Goal: Task Accomplishment & Management: Use online tool/utility

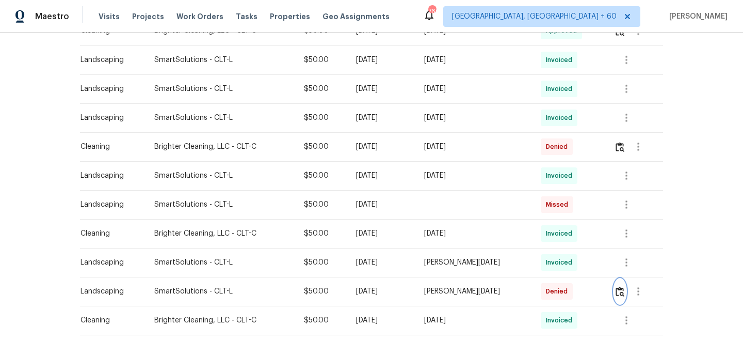
scroll to position [412, 0]
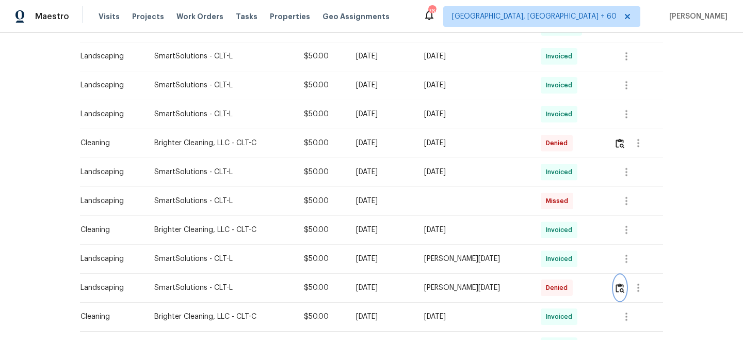
click at [619, 287] on img "button" at bounding box center [620, 288] width 9 height 10
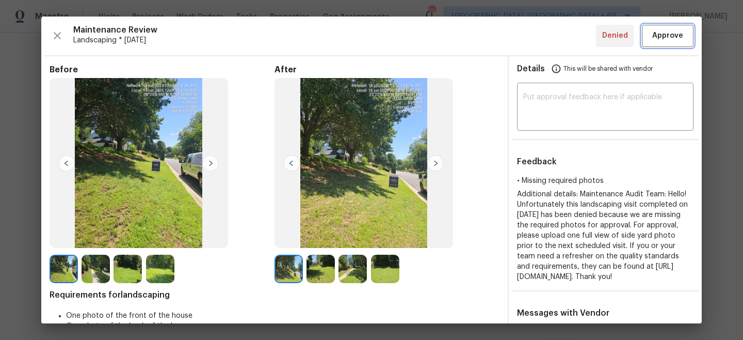
click at [672, 34] on span "Approve" at bounding box center [668, 35] width 31 height 13
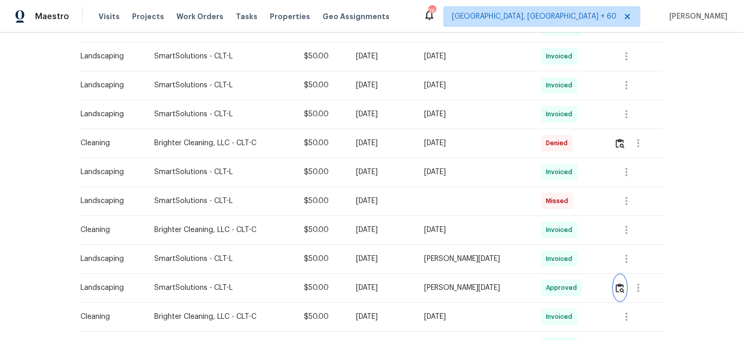
scroll to position [0, 0]
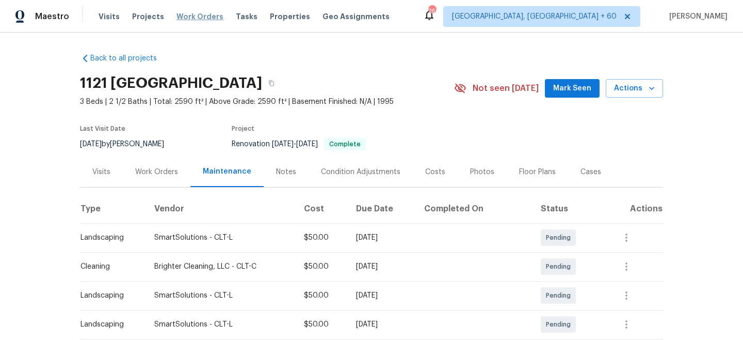
click at [183, 15] on span "Work Orders" at bounding box center [200, 16] width 47 height 10
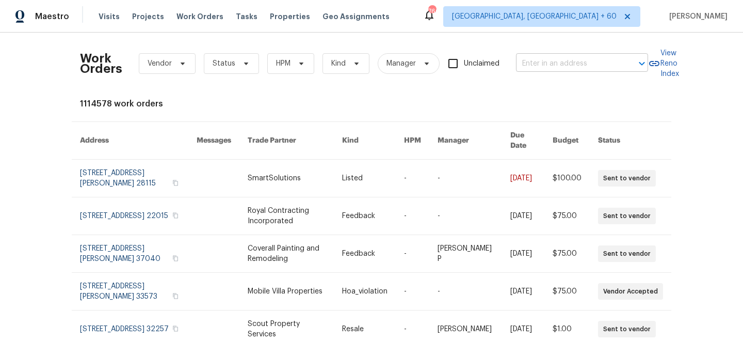
click at [566, 62] on input "text" at bounding box center [567, 64] width 103 height 16
paste input "[STREET_ADDRESS]"
type input "[STREET_ADDRESS]"
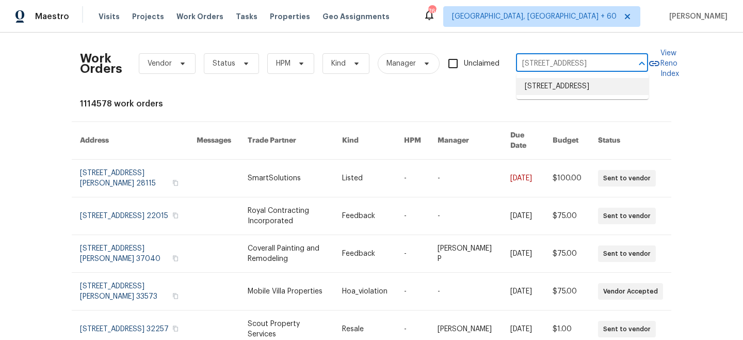
click at [576, 88] on li "[STREET_ADDRESS]" at bounding box center [583, 86] width 132 height 17
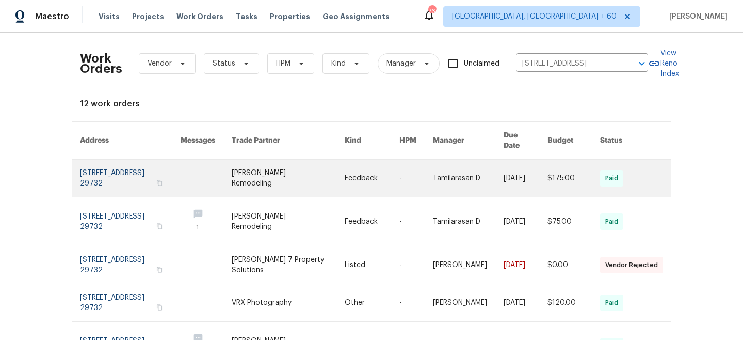
click at [376, 161] on link at bounding box center [372, 178] width 55 height 37
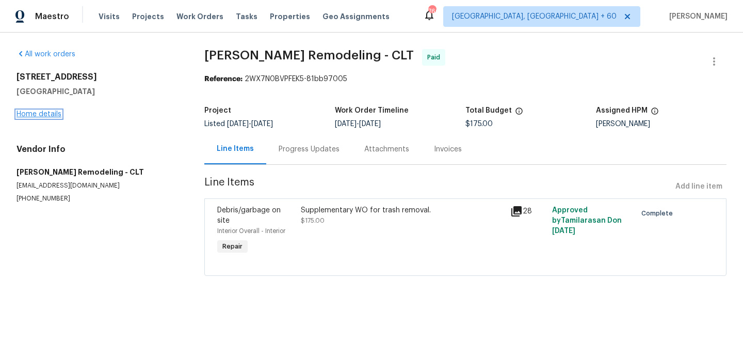
click at [35, 114] on link "Home details" at bounding box center [39, 113] width 45 height 7
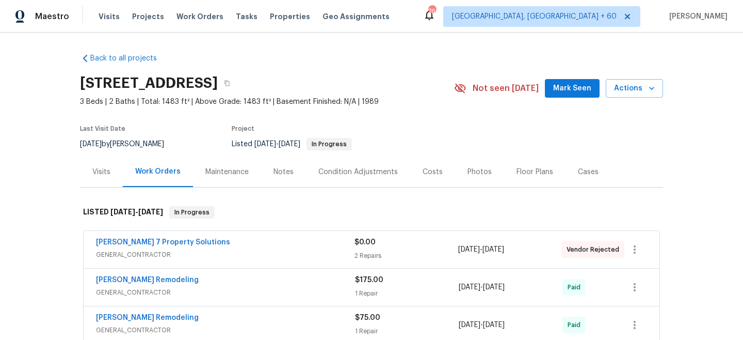
click at [233, 174] on div "Maintenance" at bounding box center [226, 172] width 43 height 10
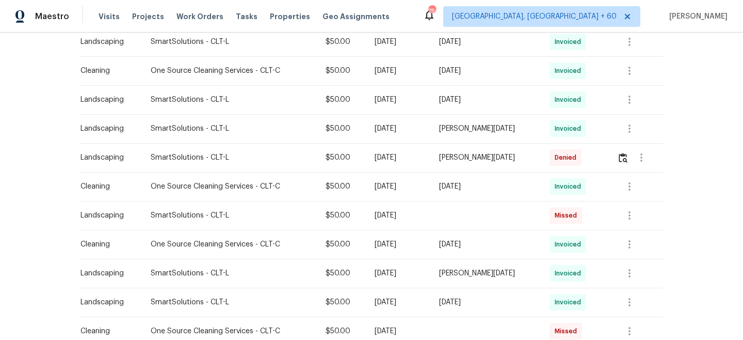
scroll to position [413, 0]
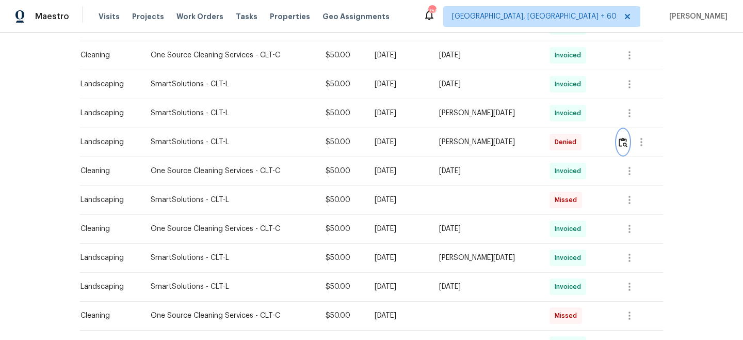
click at [623, 143] on img "button" at bounding box center [623, 142] width 9 height 10
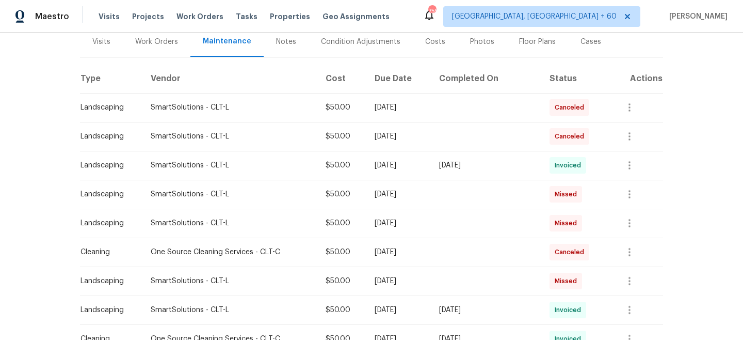
scroll to position [0, 0]
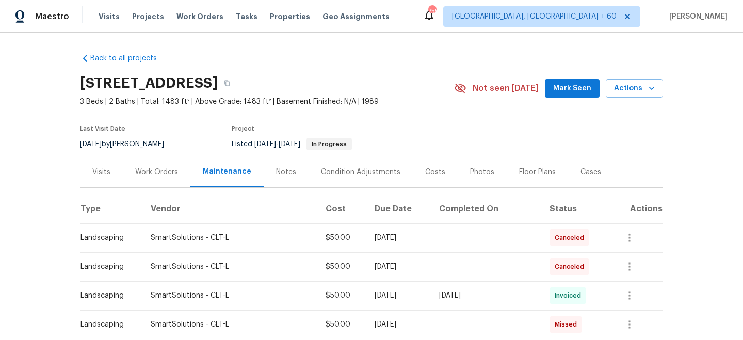
click at [142, 169] on div "Work Orders" at bounding box center [156, 172] width 43 height 10
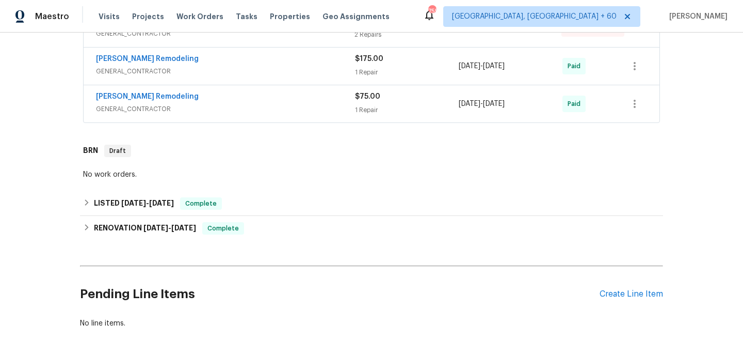
scroll to position [280, 0]
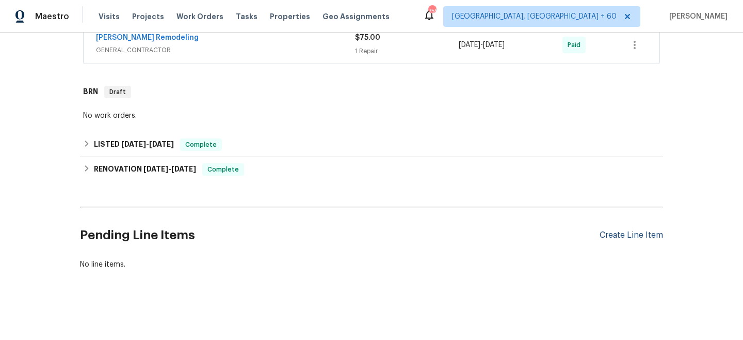
click at [634, 235] on div "Create Line Item" at bounding box center [631, 235] width 63 height 10
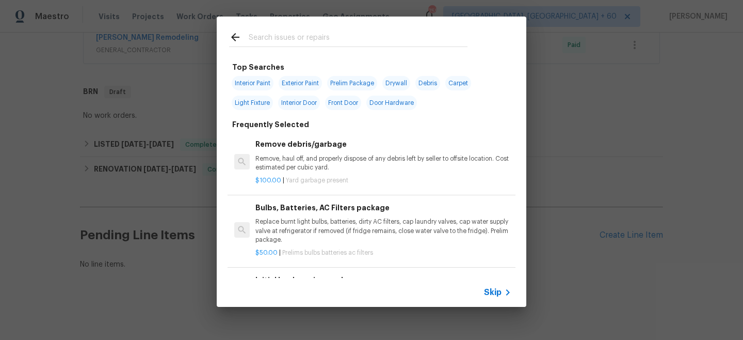
click at [487, 287] on span "Skip" at bounding box center [493, 292] width 18 height 10
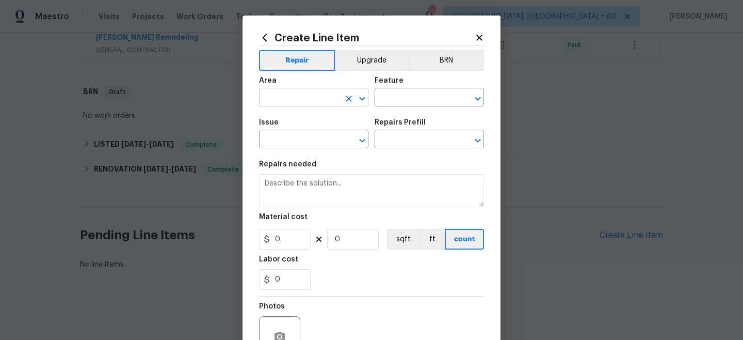
click at [284, 96] on input "text" at bounding box center [299, 98] width 81 height 16
type input "Exterior Overall"
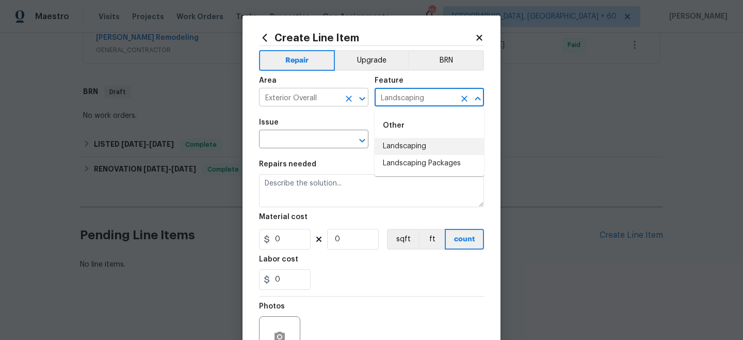
type input "Landscaping"
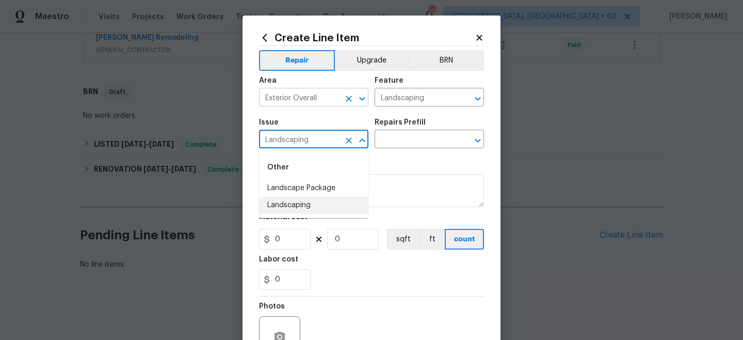
type input "Landscaping"
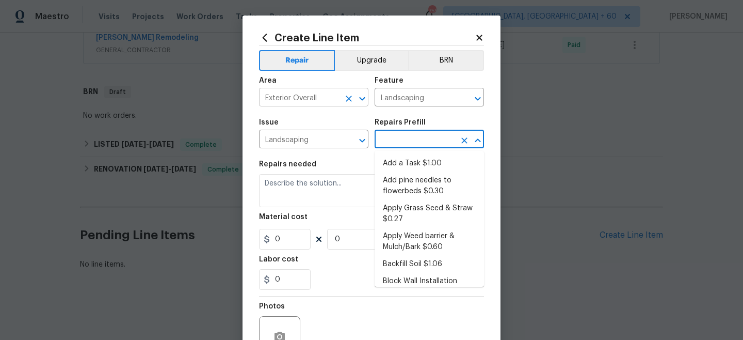
type input "Add a Task $1.00"
type textarea "HPM to detail"
type input "1"
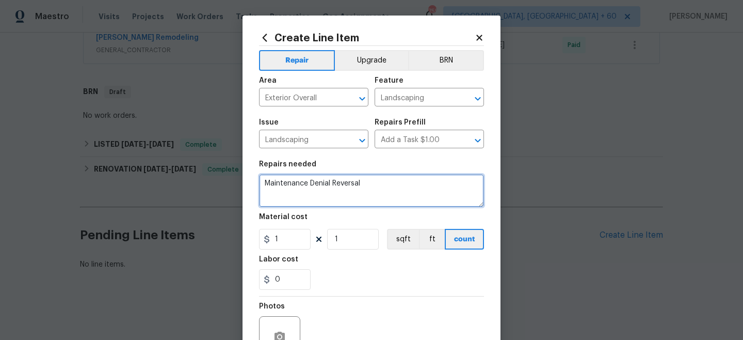
type textarea "Maintenance Denial Reversal"
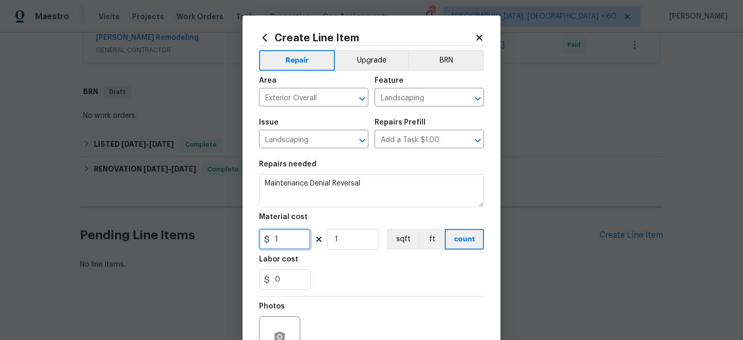
click at [290, 241] on input "1" at bounding box center [285, 239] width 52 height 21
type input "50"
click at [342, 289] on div "0" at bounding box center [371, 279] width 225 height 21
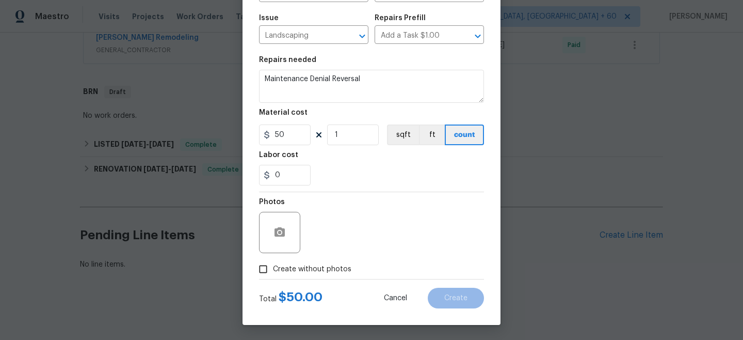
scroll to position [105, 0]
click at [296, 267] on span "Create without photos" at bounding box center [312, 268] width 78 height 11
click at [273, 267] on input "Create without photos" at bounding box center [263, 269] width 20 height 20
checkbox input "true"
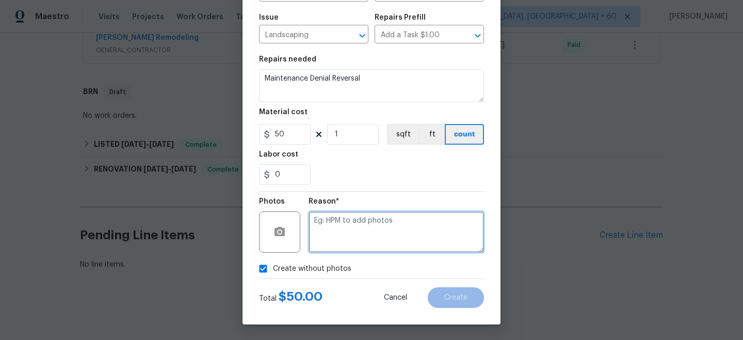
click at [355, 225] on textarea at bounding box center [397, 231] width 176 height 41
type textarea "n/a"
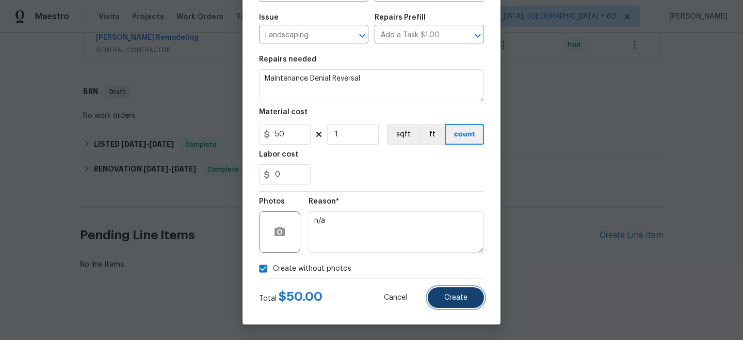
click at [481, 301] on button "Create" at bounding box center [456, 297] width 56 height 21
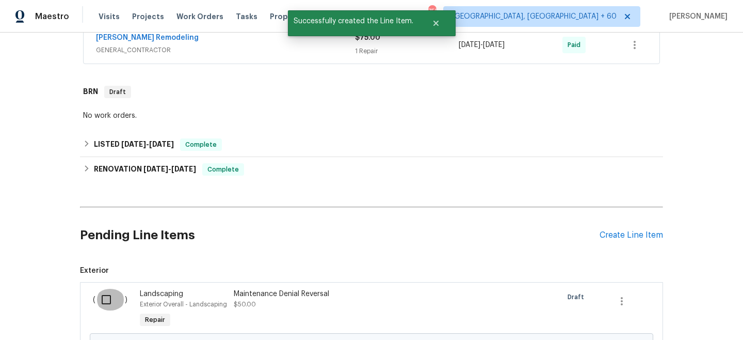
click at [106, 297] on input "checkbox" at bounding box center [110, 300] width 29 height 22
checkbox input "true"
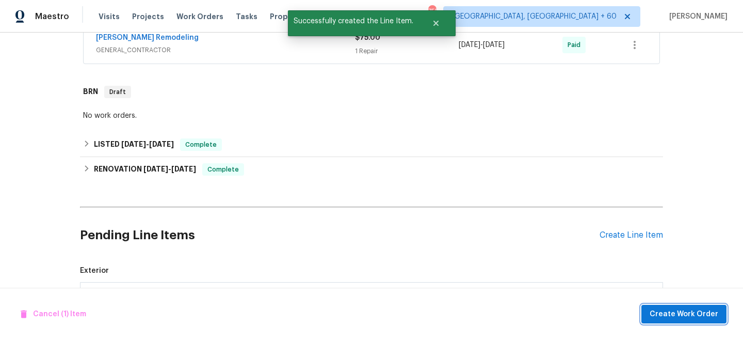
click at [671, 308] on span "Create Work Order" at bounding box center [684, 314] width 69 height 13
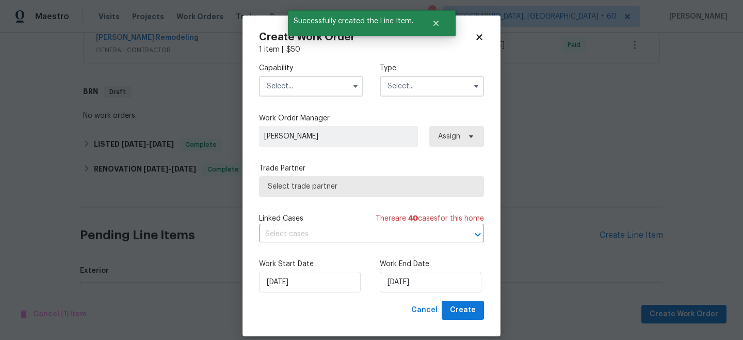
click at [442, 84] on input "text" at bounding box center [432, 86] width 104 height 21
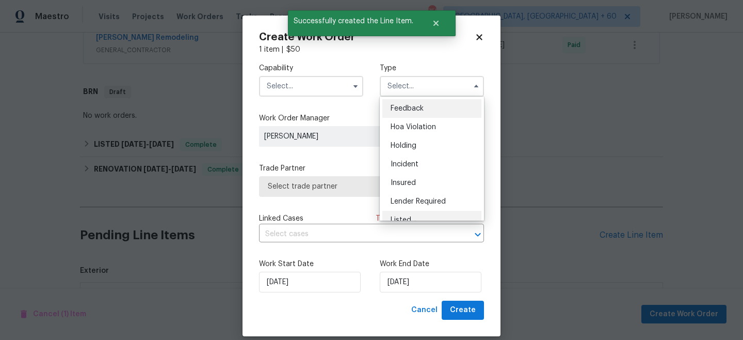
click at [403, 218] on span "Listed" at bounding box center [401, 219] width 21 height 7
type input "Listed"
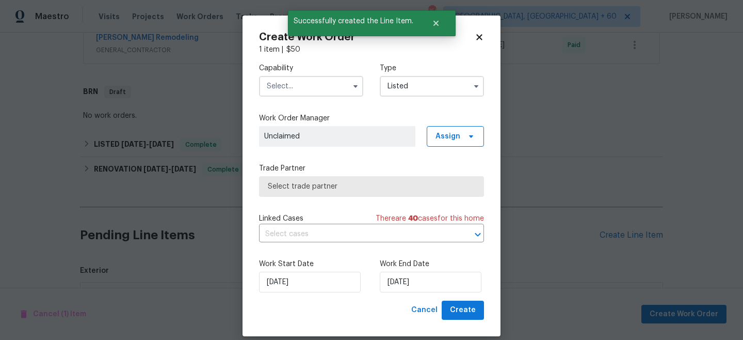
click at [294, 89] on input "text" at bounding box center [311, 86] width 104 height 21
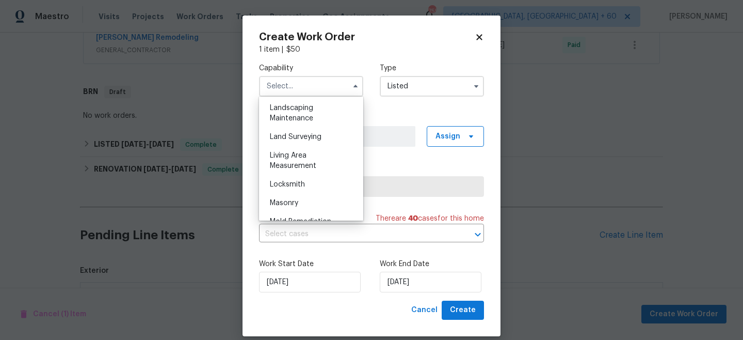
scroll to position [623, 0]
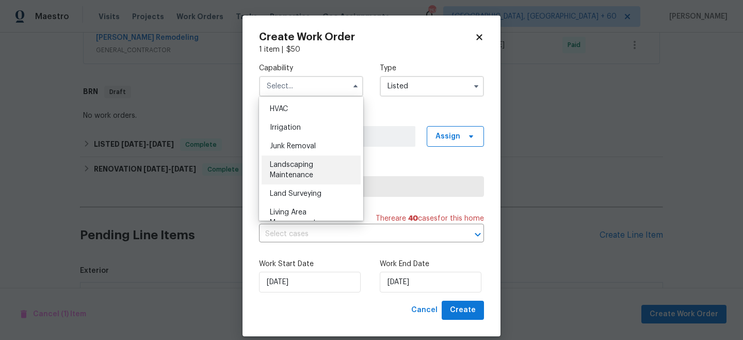
click at [297, 172] on span "Landscaping Maintenance" at bounding box center [291, 170] width 43 height 18
type input "Landscaping Maintenance"
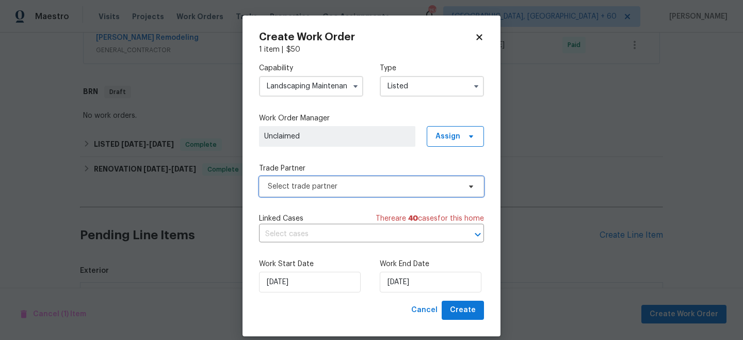
click at [323, 191] on span "Select trade partner" at bounding box center [364, 186] width 193 height 10
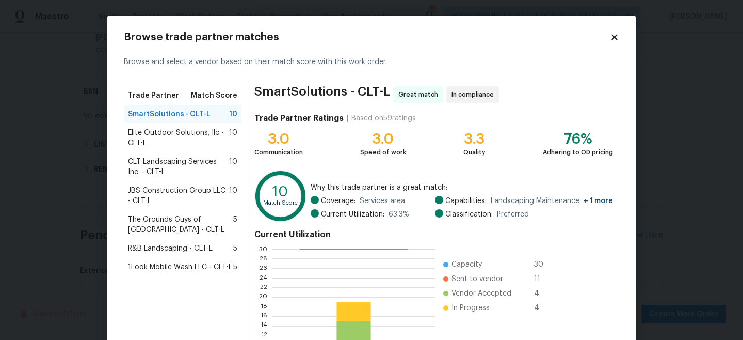
scroll to position [116, 0]
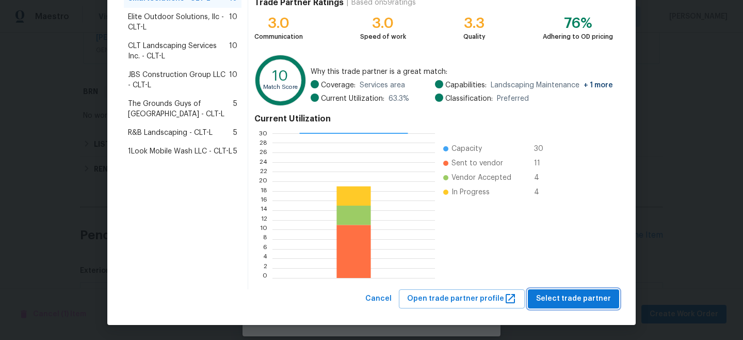
click at [579, 293] on span "Select trade partner" at bounding box center [573, 298] width 75 height 13
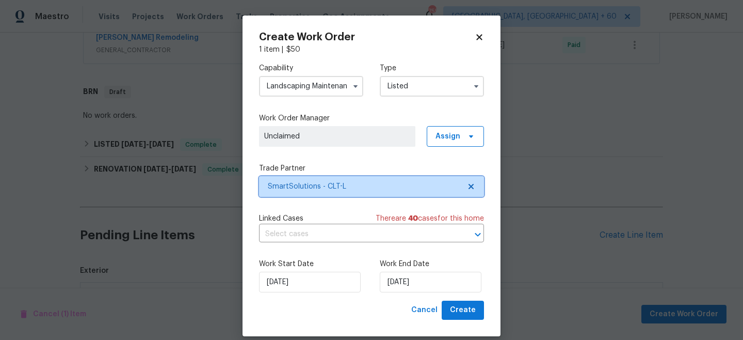
scroll to position [0, 0]
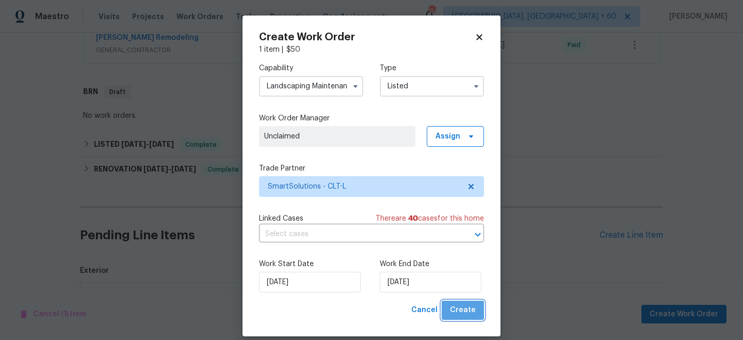
click at [471, 309] on span "Create" at bounding box center [463, 310] width 26 height 13
checkbox input "false"
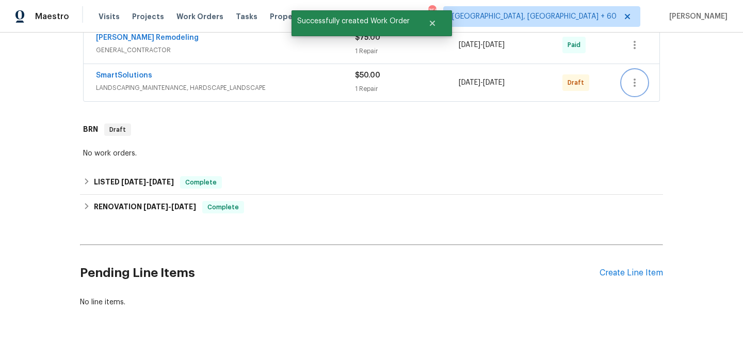
click at [633, 90] on button "button" at bounding box center [635, 82] width 25 height 25
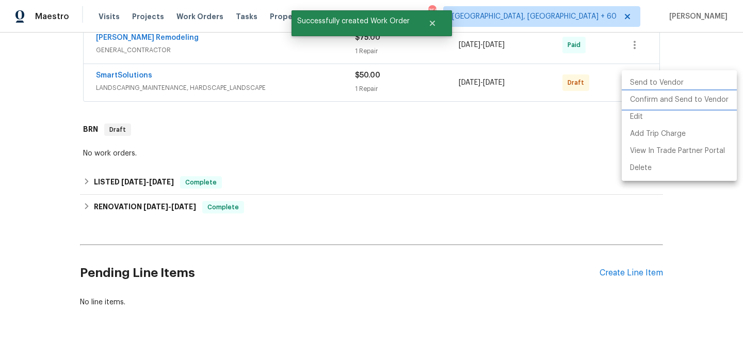
click at [674, 99] on li "Confirm and Send to Vendor" at bounding box center [679, 99] width 115 height 17
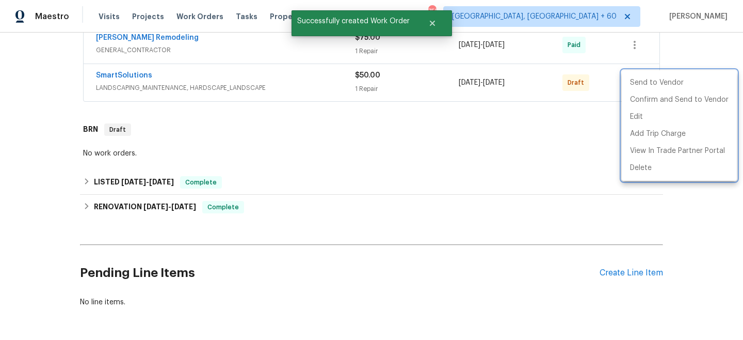
click at [532, 151] on div at bounding box center [371, 170] width 743 height 340
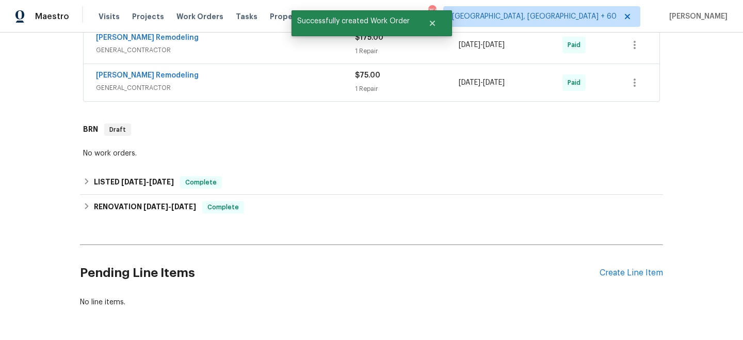
scroll to position [204, 0]
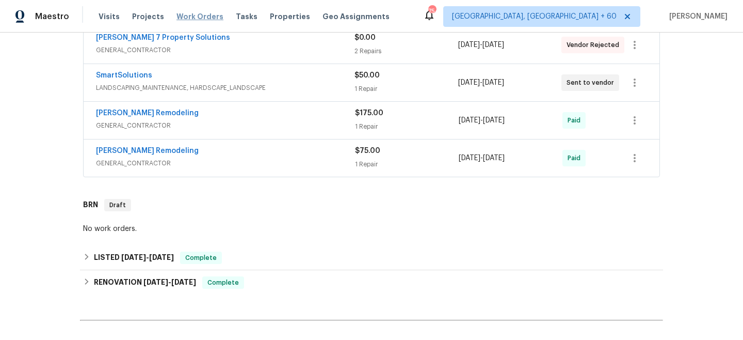
click at [197, 12] on span "Work Orders" at bounding box center [200, 16] width 47 height 10
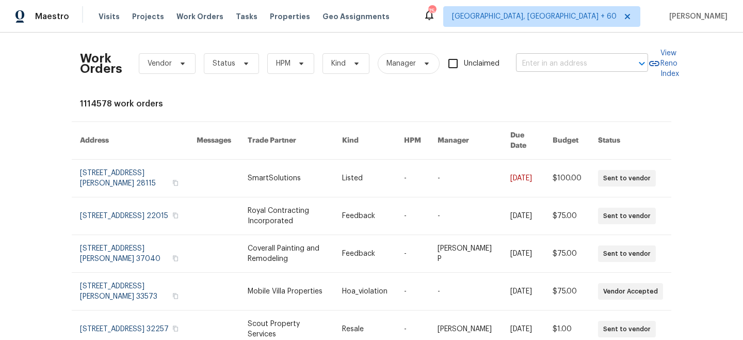
click at [601, 61] on input "text" at bounding box center [567, 64] width 103 height 16
paste input "[STREET_ADDRESS]"
type input "[STREET_ADDRESS]"
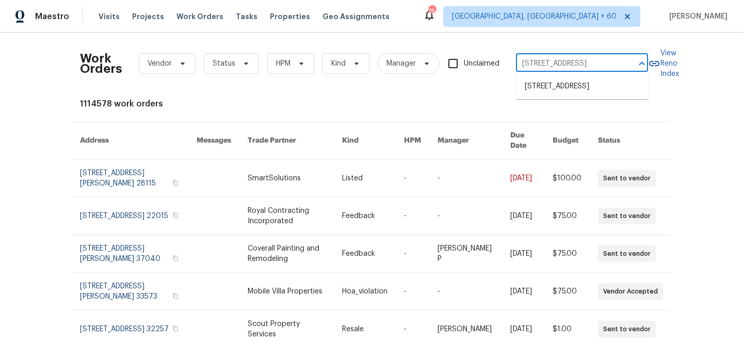
click at [589, 82] on li "[STREET_ADDRESS]" at bounding box center [583, 86] width 132 height 17
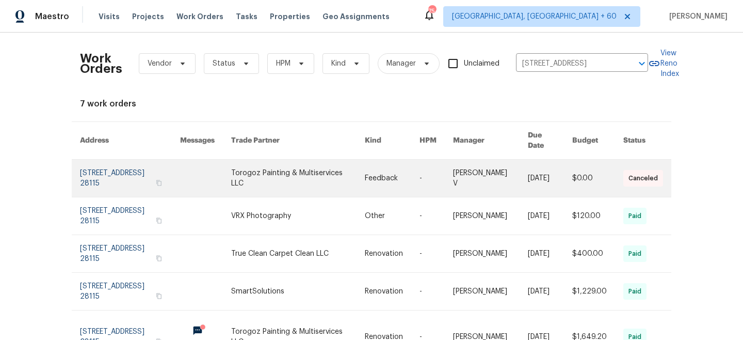
click at [376, 160] on link at bounding box center [392, 178] width 55 height 37
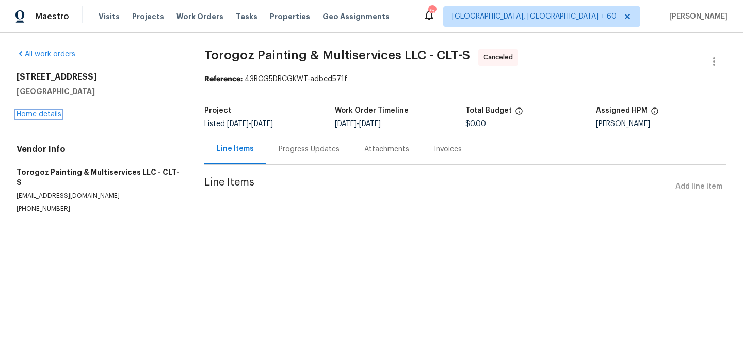
click at [44, 114] on link "Home details" at bounding box center [39, 113] width 45 height 7
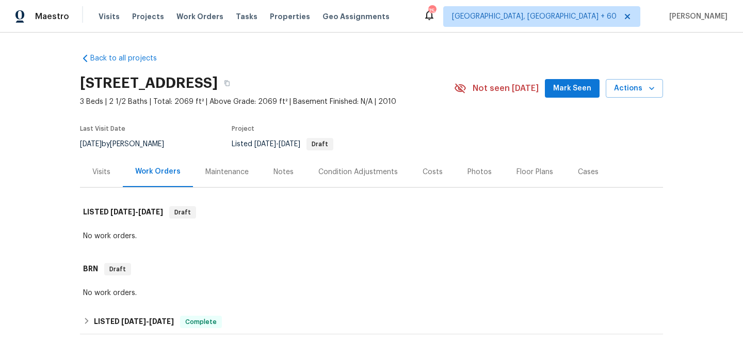
click at [229, 174] on div "Maintenance" at bounding box center [226, 172] width 43 height 10
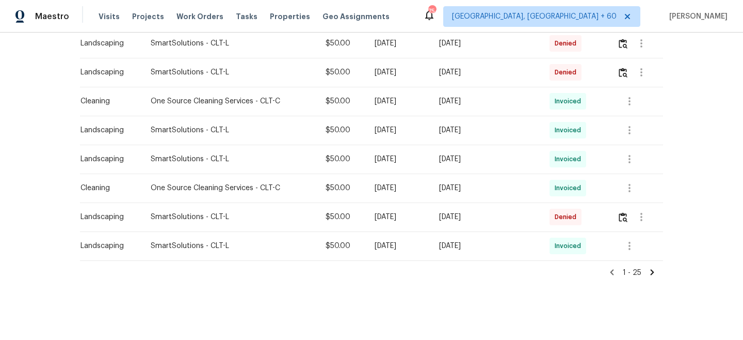
scroll to position [685, 0]
click at [617, 219] on td at bounding box center [636, 217] width 54 height 29
click at [620, 219] on img "button" at bounding box center [623, 218] width 9 height 10
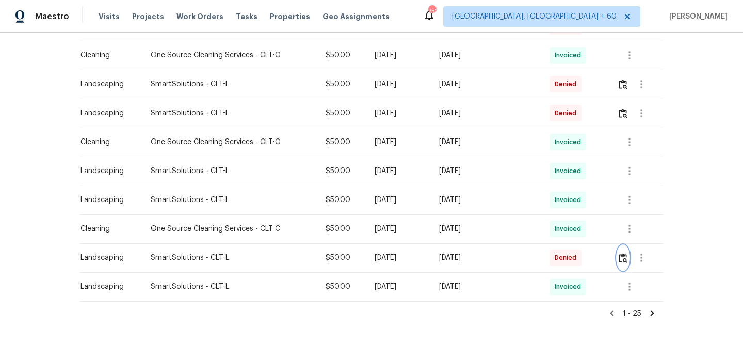
scroll to position [642, 0]
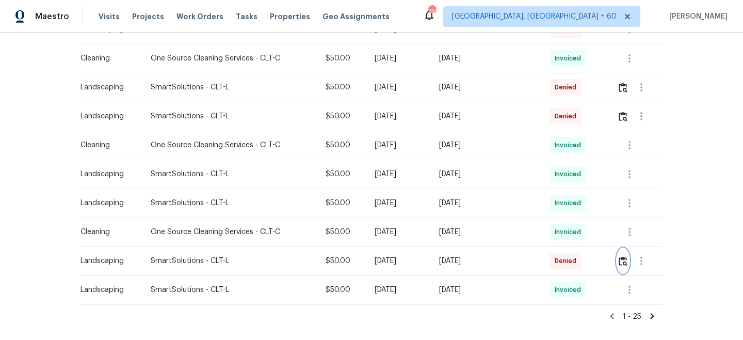
click at [624, 259] on img "button" at bounding box center [623, 261] width 9 height 10
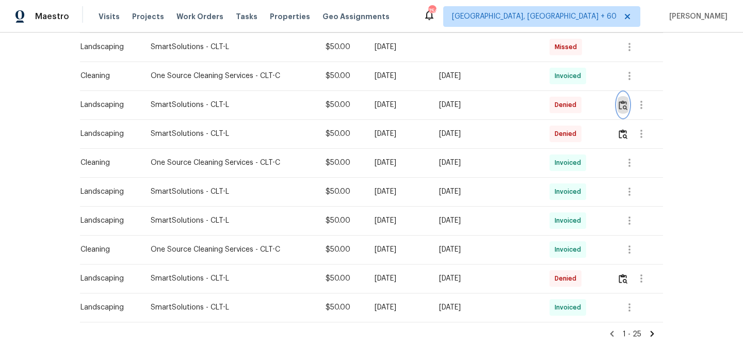
click at [625, 101] on img "button" at bounding box center [623, 105] width 9 height 10
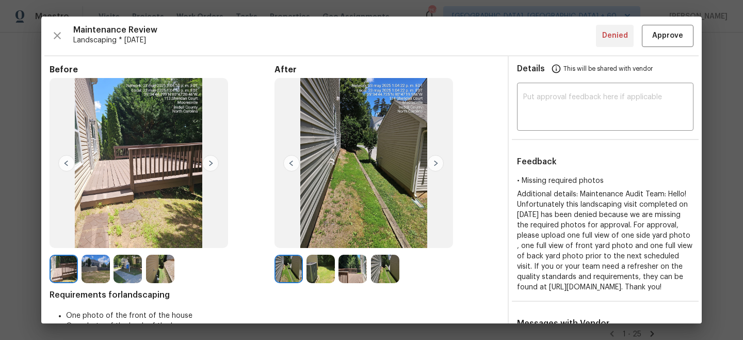
click at [438, 162] on img at bounding box center [435, 163] width 17 height 17
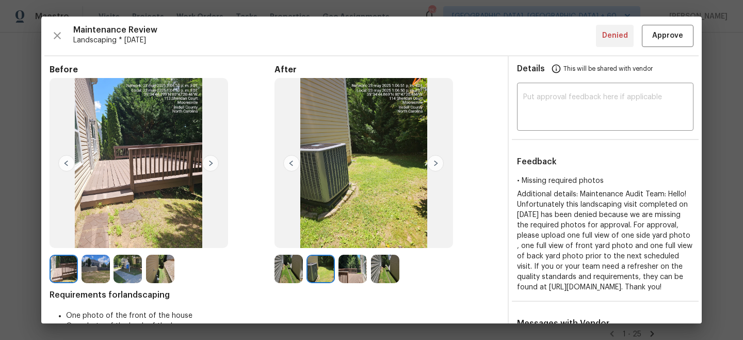
click at [438, 162] on img at bounding box center [435, 163] width 17 height 17
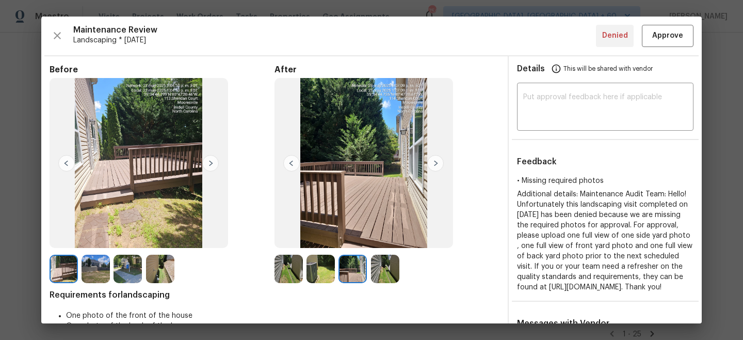
click at [438, 162] on img at bounding box center [435, 163] width 17 height 17
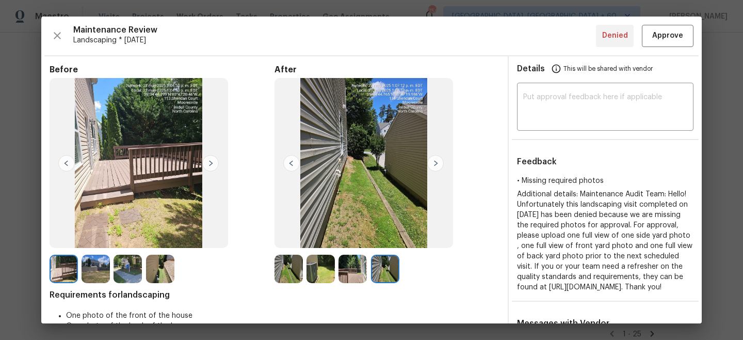
click at [97, 275] on img at bounding box center [96, 268] width 28 height 28
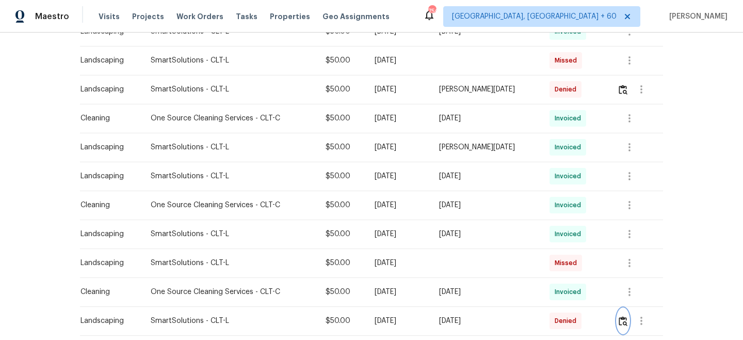
scroll to position [403, 0]
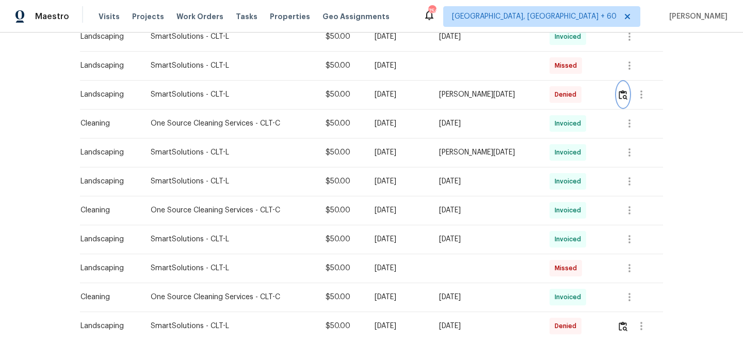
click at [629, 98] on button "button" at bounding box center [623, 94] width 12 height 25
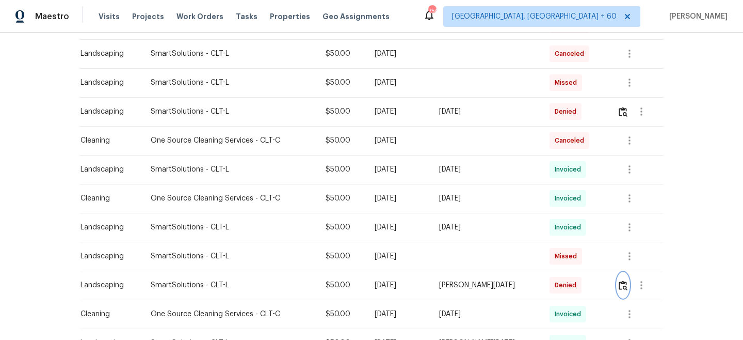
scroll to position [211, 0]
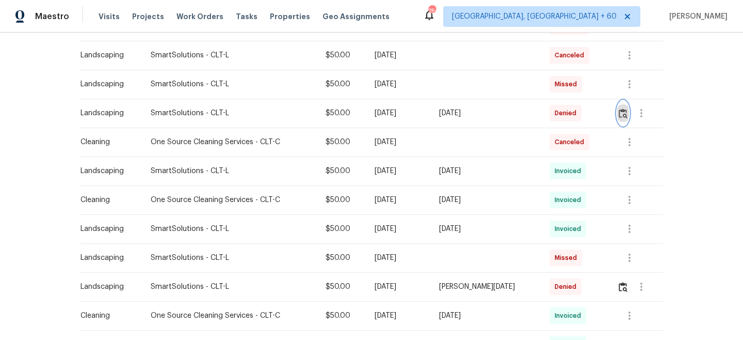
click at [626, 118] on img "button" at bounding box center [623, 113] width 9 height 10
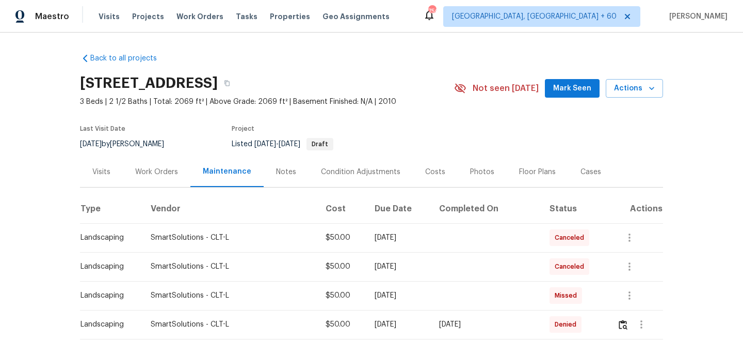
click at [157, 168] on div "Work Orders" at bounding box center [156, 172] width 43 height 10
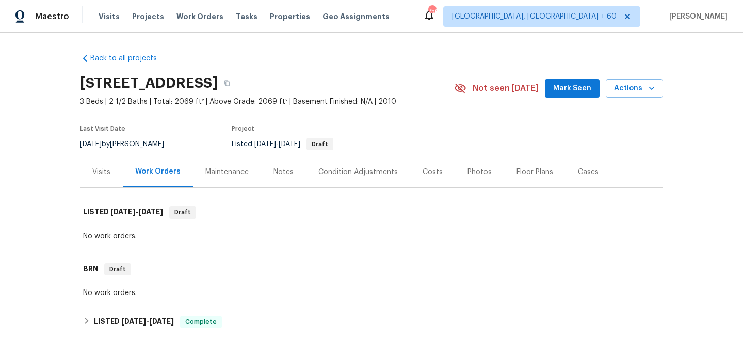
click at [224, 173] on div "Maintenance" at bounding box center [226, 172] width 43 height 10
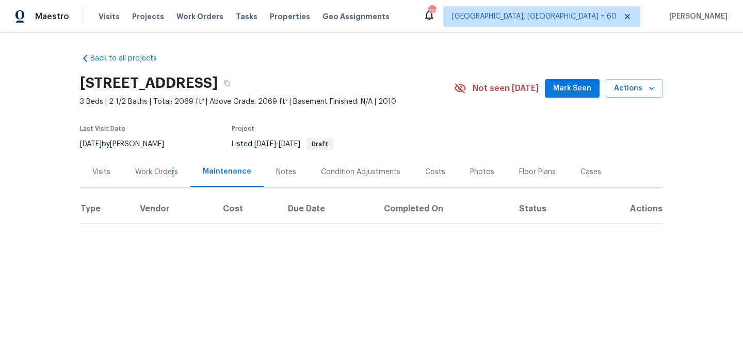
click at [172, 171] on div "Work Orders" at bounding box center [156, 172] width 43 height 10
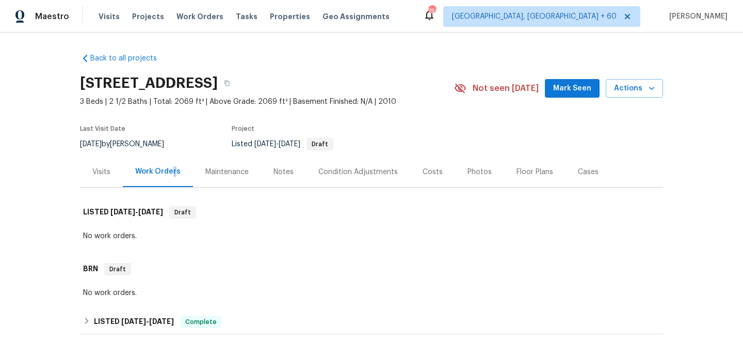
scroll to position [177, 0]
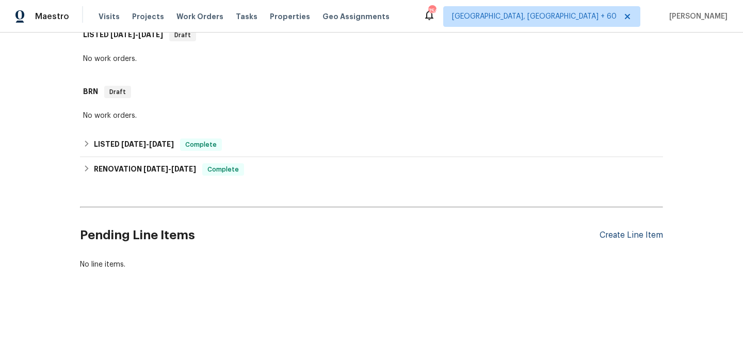
click at [631, 234] on div "Create Line Item" at bounding box center [631, 235] width 63 height 10
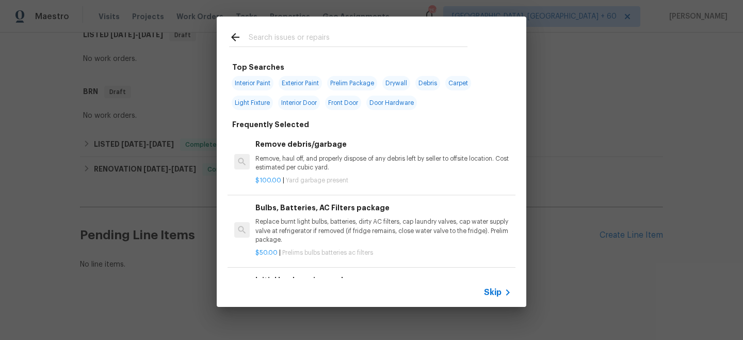
click at [490, 298] on div "Skip" at bounding box center [499, 292] width 30 height 12
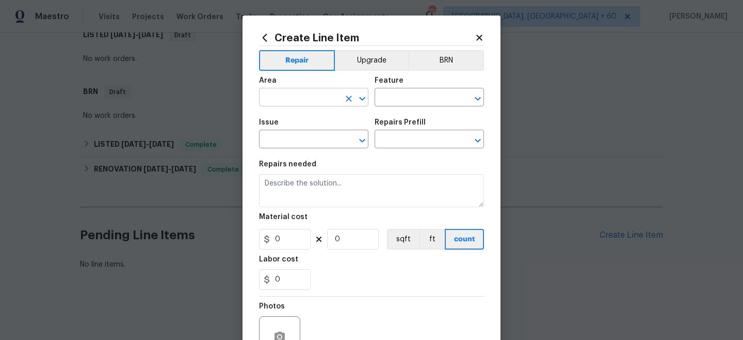
click at [312, 102] on input "text" at bounding box center [299, 98] width 81 height 16
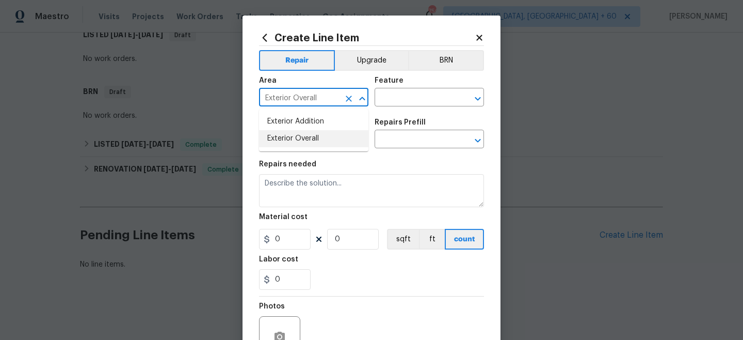
type input "Exterior Overall"
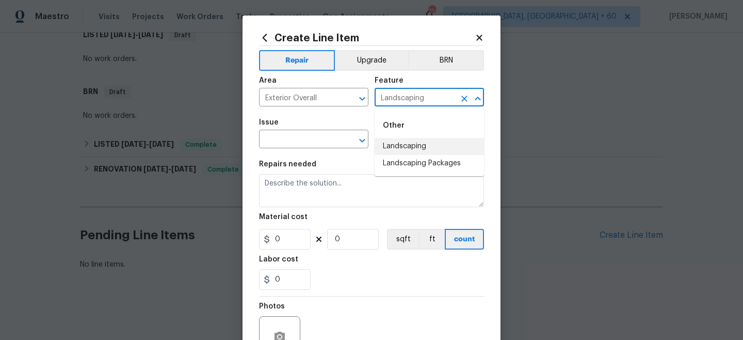
type input "Landscaping"
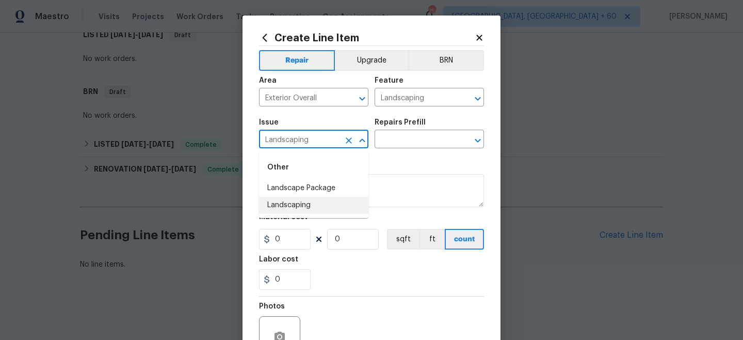
type input "Landscaping"
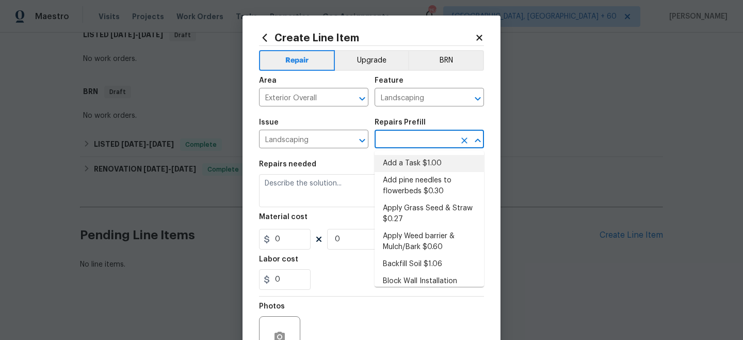
type input "Add a Task $1.00"
type textarea "HPM to detail"
type input "1"
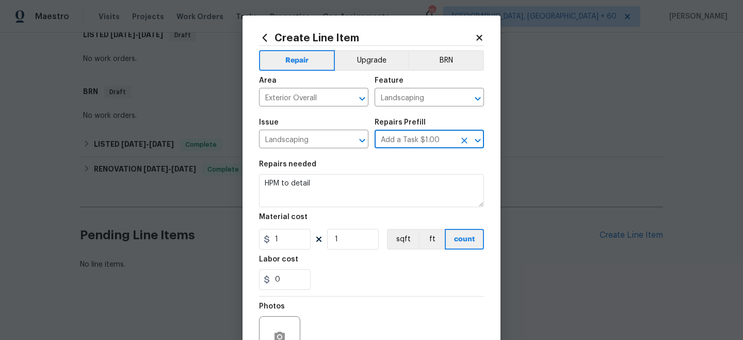
type input "1"
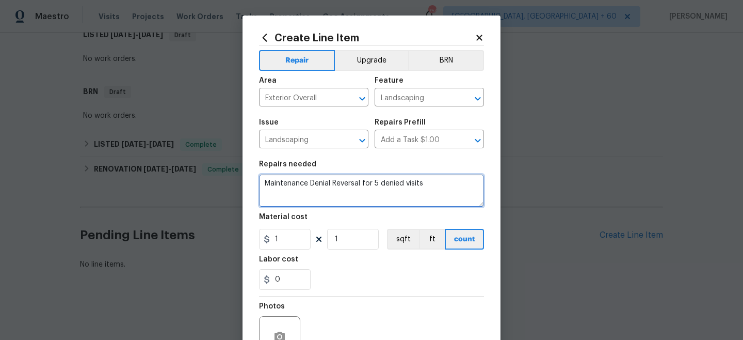
type textarea "Maintenance Denial Reversal for 5 denied visits"
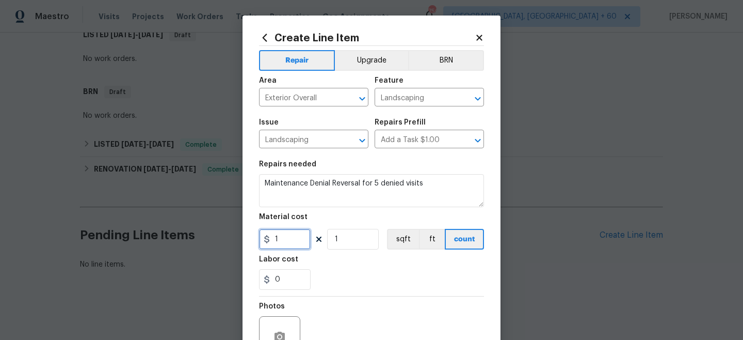
click at [283, 246] on input "1" at bounding box center [285, 239] width 52 height 21
type input "250"
click at [345, 284] on div "0" at bounding box center [371, 279] width 225 height 21
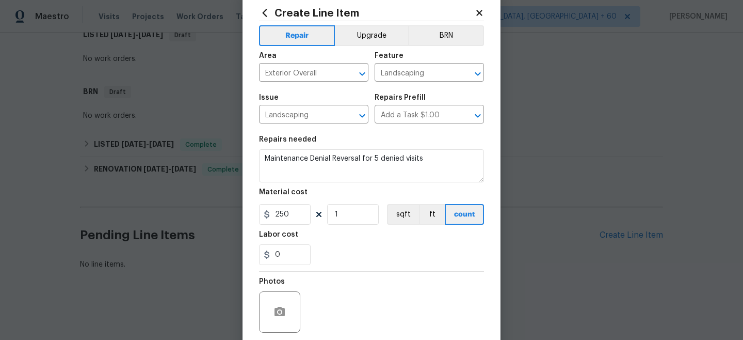
scroll to position [105, 0]
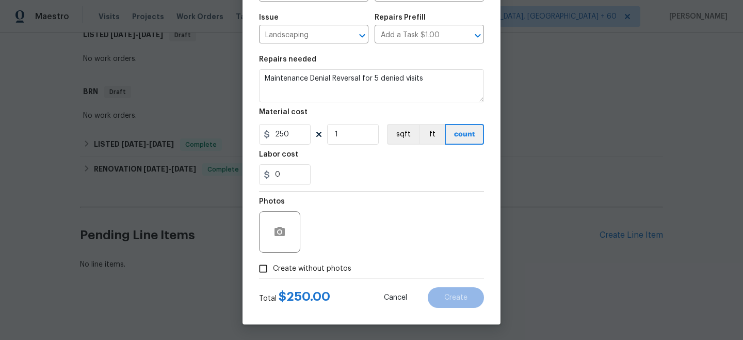
click at [286, 270] on span "Create without photos" at bounding box center [312, 268] width 78 height 11
click at [273, 270] on input "Create without photos" at bounding box center [263, 269] width 20 height 20
checkbox input "true"
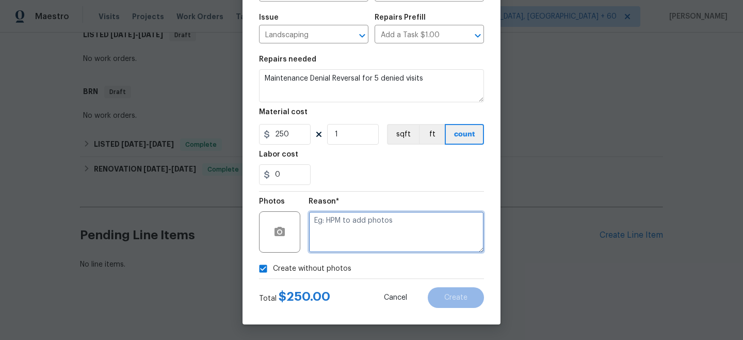
click at [351, 245] on textarea at bounding box center [397, 231] width 176 height 41
type textarea "n/a"
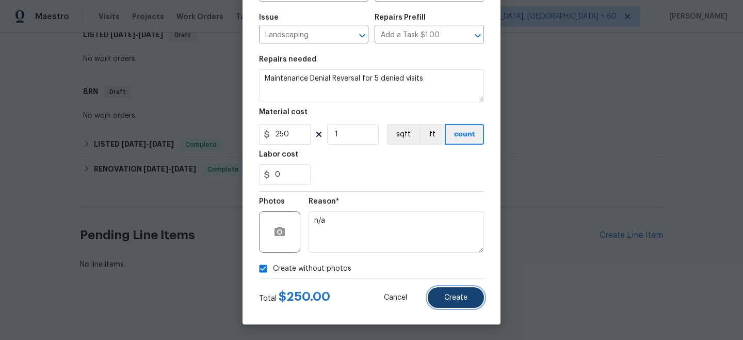
click at [471, 299] on button "Create" at bounding box center [456, 297] width 56 height 21
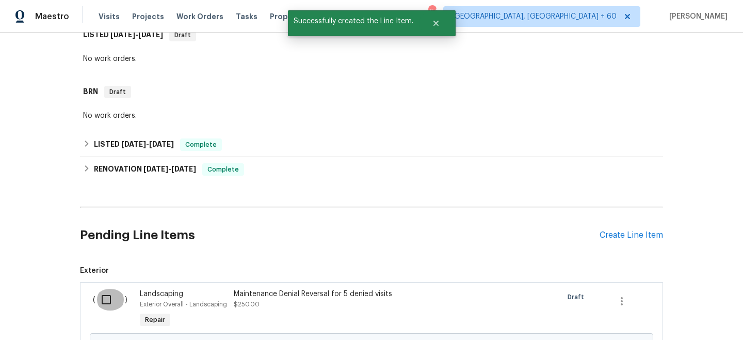
click at [107, 297] on input "checkbox" at bounding box center [110, 300] width 29 height 22
checkbox input "true"
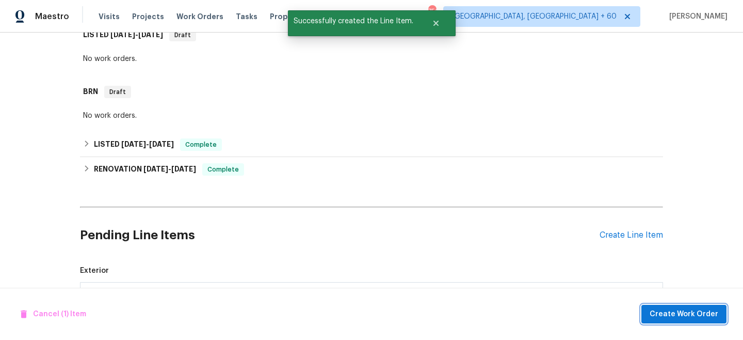
click at [675, 318] on span "Create Work Order" at bounding box center [684, 314] width 69 height 13
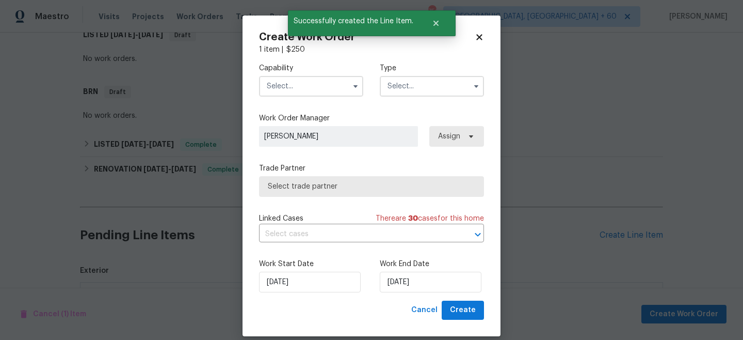
click at [437, 83] on input "text" at bounding box center [432, 86] width 104 height 21
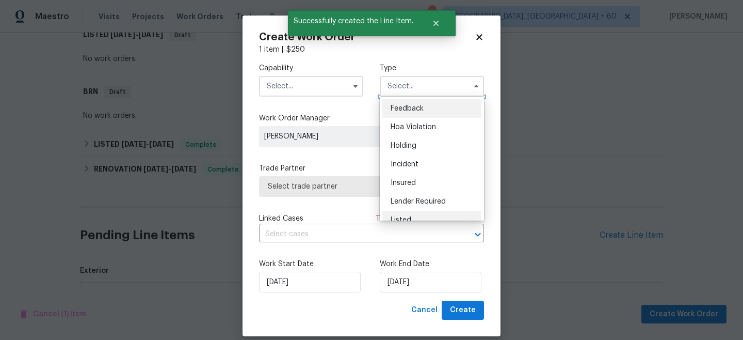
click at [402, 217] on span "Listed" at bounding box center [401, 219] width 21 height 7
type input "Listed"
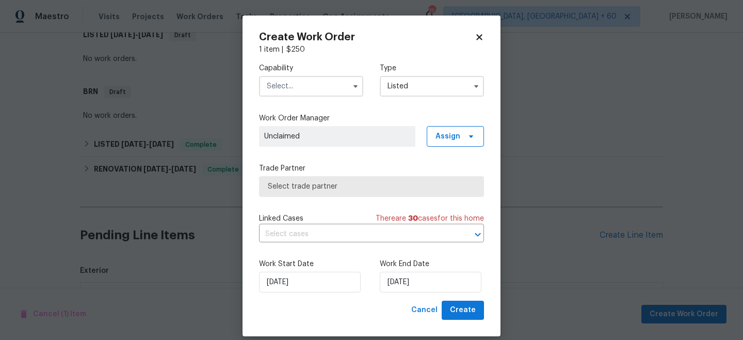
click at [300, 96] on input "text" at bounding box center [311, 86] width 104 height 21
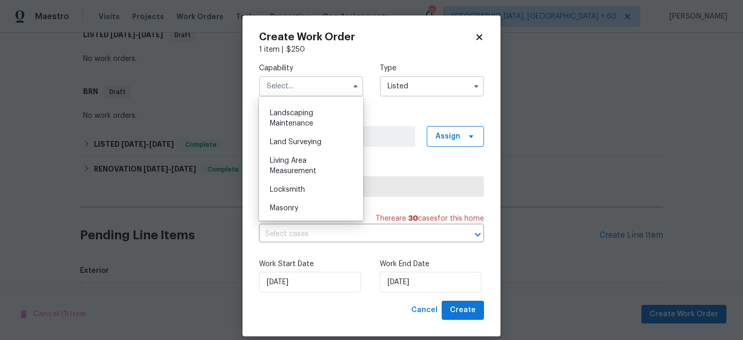
scroll to position [675, 0]
click at [306, 123] on span "Landscaping Maintenance" at bounding box center [291, 118] width 43 height 18
type input "Landscaping Maintenance"
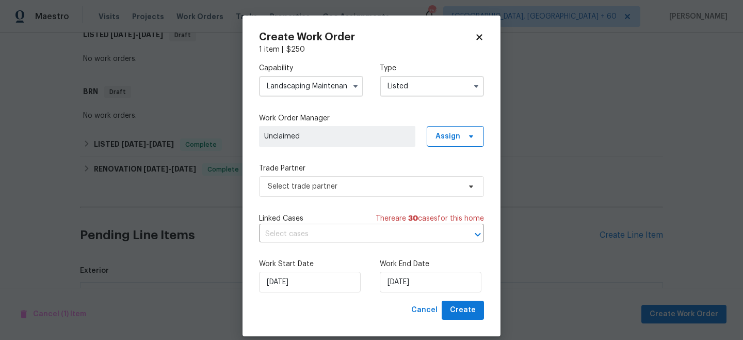
click at [329, 201] on div "Capability Landscaping Maintenance Agent Appliance Bathtub Resurfacing BRN And …" at bounding box center [371, 178] width 225 height 246
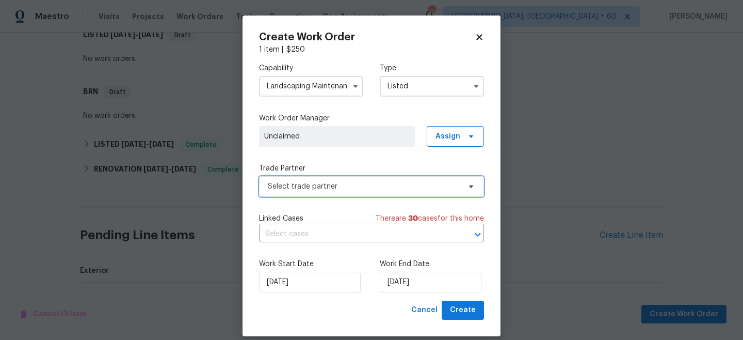
click at [328, 189] on span "Select trade partner" at bounding box center [364, 186] width 193 height 10
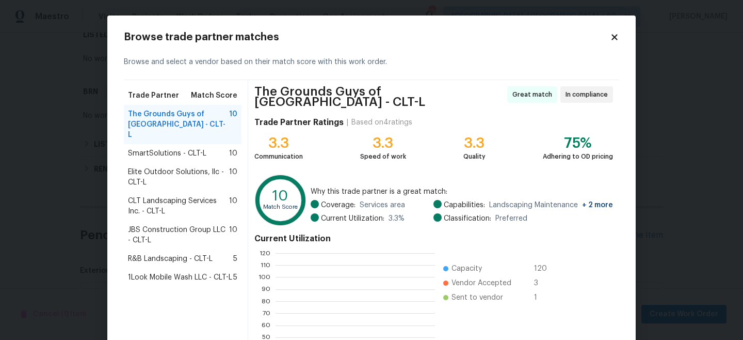
scroll to position [145, 159]
click at [198, 133] on div "The Grounds Guys of [GEOGRAPHIC_DATA] - CLT-L 10" at bounding box center [183, 124] width 118 height 39
click at [198, 144] on div "SmartSolutions - CLT-L 10" at bounding box center [183, 153] width 118 height 19
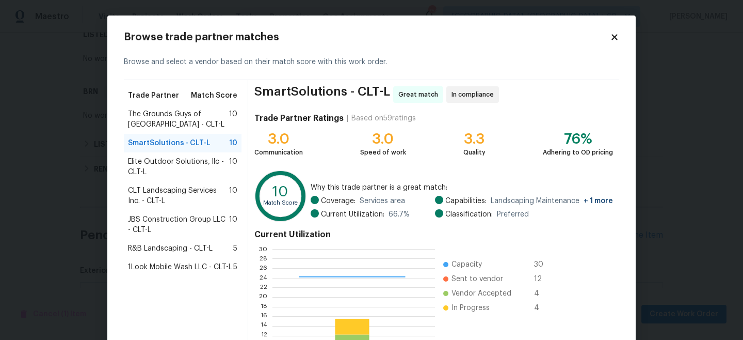
scroll to position [116, 0]
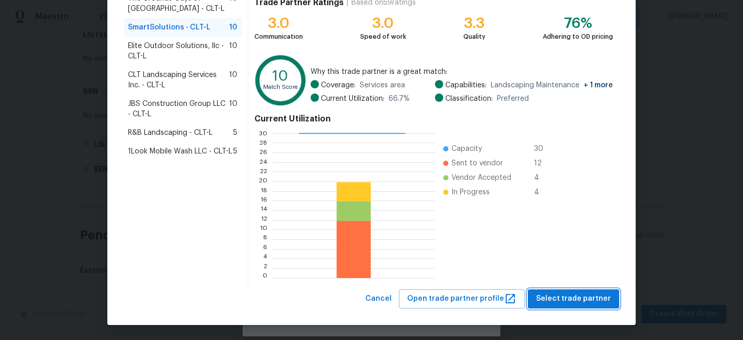
click at [586, 292] on span "Select trade partner" at bounding box center [573, 298] width 75 height 13
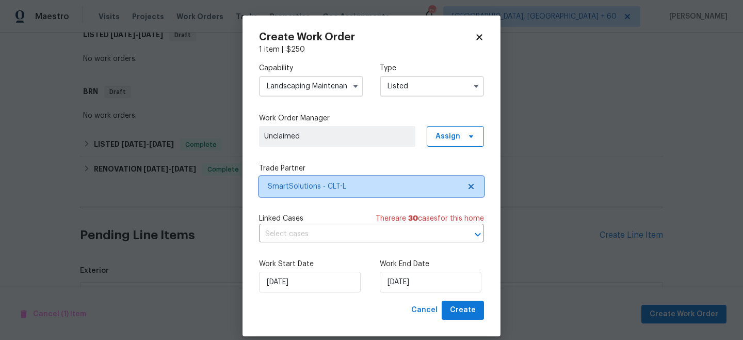
scroll to position [0, 0]
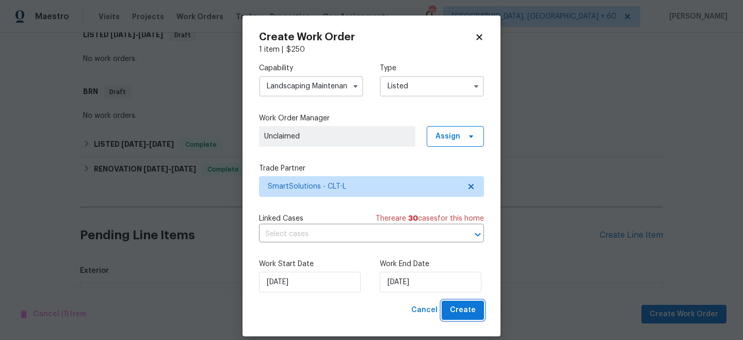
click at [469, 303] on button "Create" at bounding box center [463, 309] width 42 height 19
checkbox input "false"
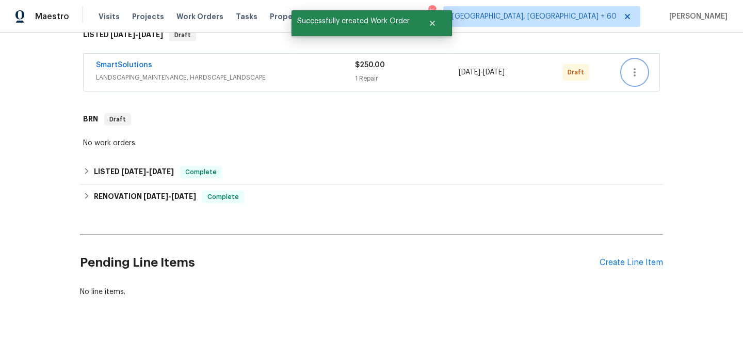
click at [642, 68] on button "button" at bounding box center [635, 72] width 25 height 25
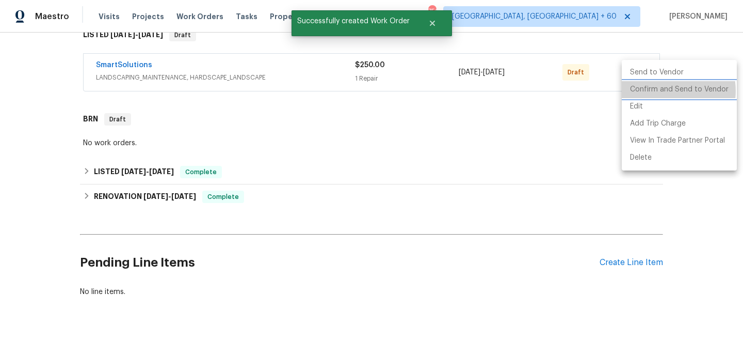
click at [664, 91] on li "Confirm and Send to Vendor" at bounding box center [679, 89] width 115 height 17
